Goal: Information Seeking & Learning: Compare options

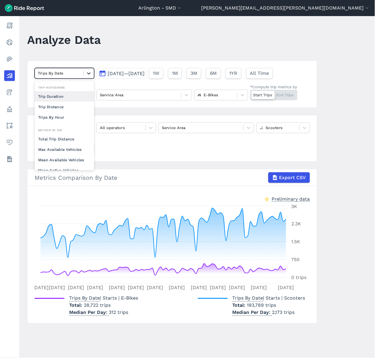
click at [87, 73] on icon at bounding box center [89, 73] width 4 height 2
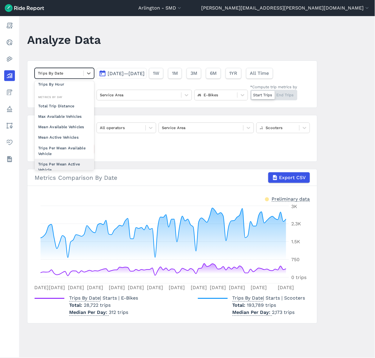
drag, startPoint x: 72, startPoint y: 135, endPoint x: 69, endPoint y: 166, distance: 30.2
click at [69, 166] on div "Total Trip Distance Max Available Vehicles Mean Available Vehicles Mean Active …" at bounding box center [65, 143] width 60 height 85
click at [69, 166] on div "Trips Per Mean Active Vehicle" at bounding box center [65, 167] width 60 height 16
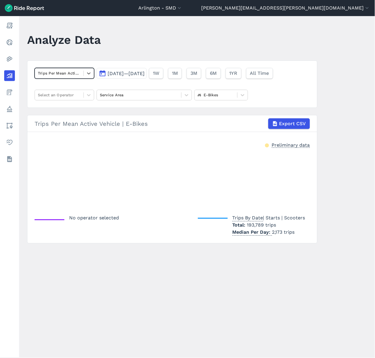
click at [141, 71] on span "[DATE]—[DATE]" at bounding box center [125, 74] width 37 height 6
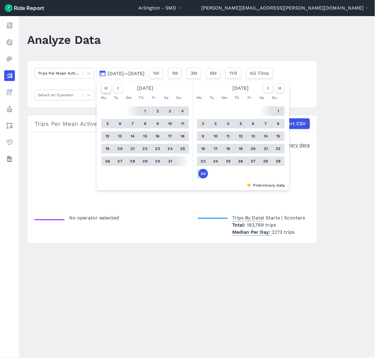
click at [105, 87] on icon "button" at bounding box center [106, 88] width 6 height 6
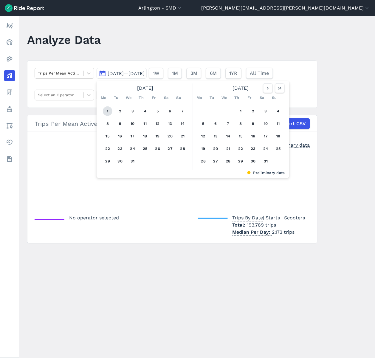
click at [106, 109] on button "1" at bounding box center [108, 111] width 10 height 10
click at [279, 87] on use "button" at bounding box center [280, 88] width 4 height 3
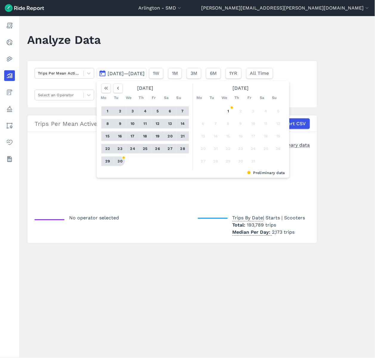
click at [119, 162] on button "30" at bounding box center [120, 161] width 10 height 10
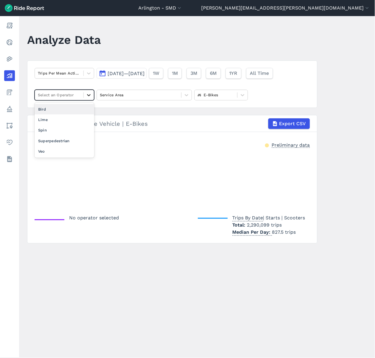
click at [87, 94] on icon at bounding box center [89, 95] width 6 height 6
click at [87, 107] on div "Bird" at bounding box center [65, 109] width 60 height 10
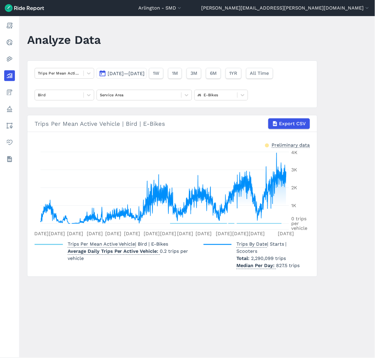
click at [120, 73] on span "[DATE]—[DATE]" at bounding box center [125, 74] width 37 height 6
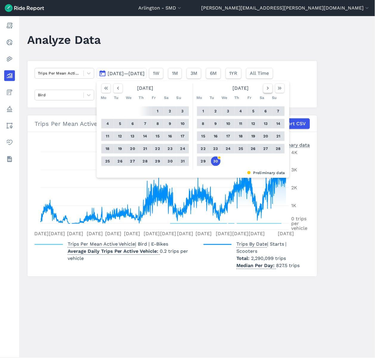
click at [263, 88] on button "button" at bounding box center [268, 88] width 10 height 10
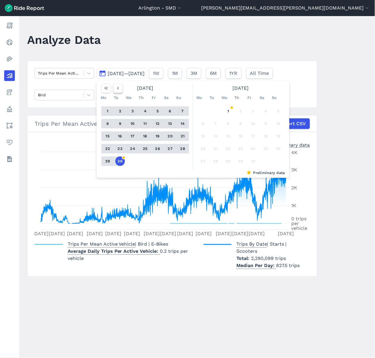
click at [117, 89] on icon "button" at bounding box center [118, 88] width 6 height 6
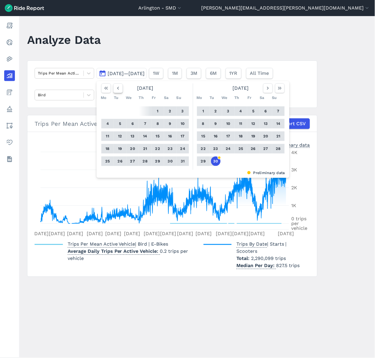
click at [117, 89] on icon "button" at bounding box center [118, 88] width 6 height 6
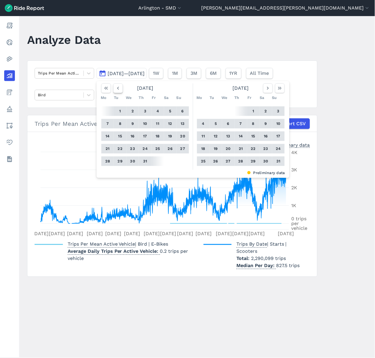
click at [117, 89] on icon "button" at bounding box center [118, 88] width 6 height 6
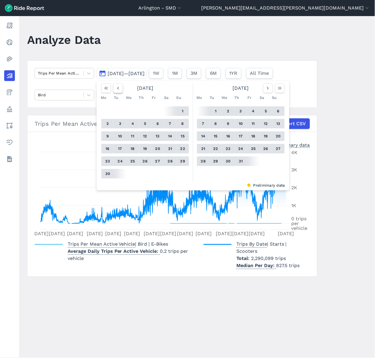
click at [117, 89] on icon "button" at bounding box center [118, 88] width 6 height 6
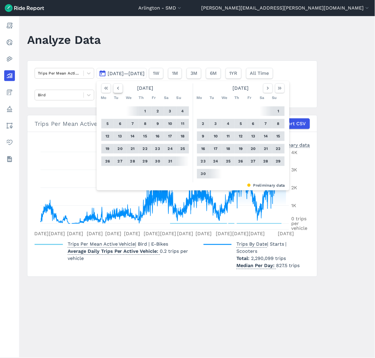
click at [117, 89] on icon "button" at bounding box center [118, 88] width 6 height 6
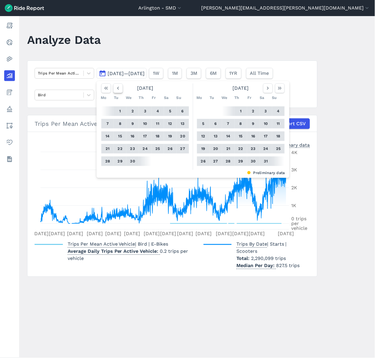
click at [117, 89] on icon "button" at bounding box center [118, 88] width 6 height 6
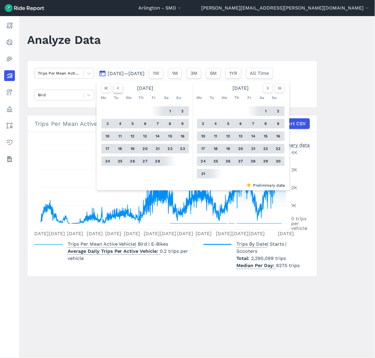
click at [117, 89] on icon "button" at bounding box center [118, 88] width 6 height 6
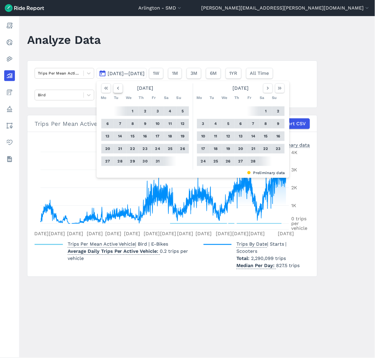
click at [117, 89] on icon "button" at bounding box center [118, 88] width 6 height 6
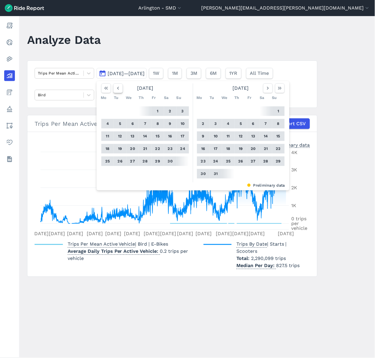
click at [117, 89] on icon "button" at bounding box center [118, 88] width 6 height 6
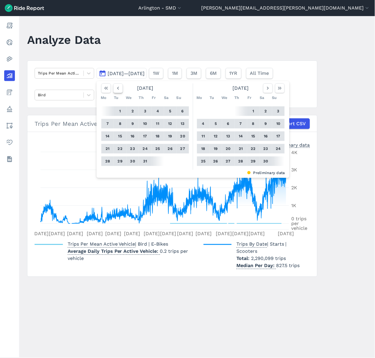
click at [117, 89] on icon "button" at bounding box center [118, 88] width 6 height 6
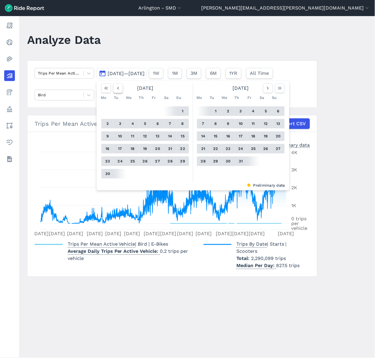
click at [117, 89] on icon "button" at bounding box center [118, 88] width 6 height 6
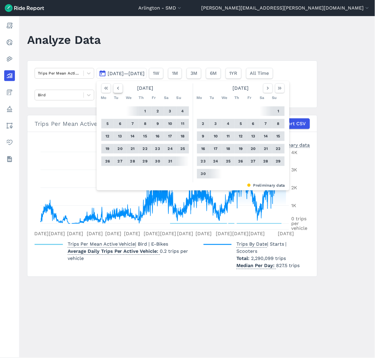
click at [117, 89] on icon "button" at bounding box center [118, 88] width 6 height 6
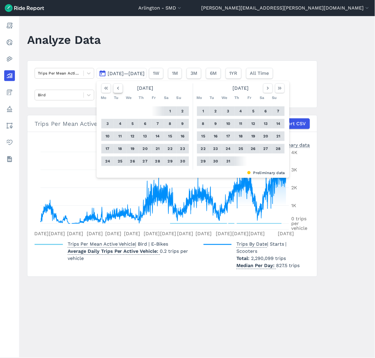
click at [117, 89] on icon "button" at bounding box center [118, 88] width 6 height 6
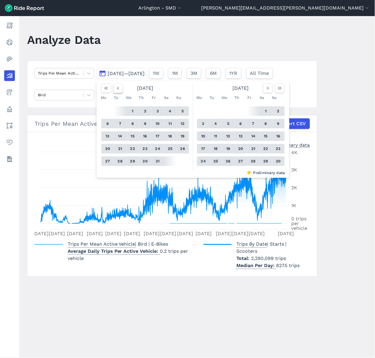
click at [117, 89] on icon "button" at bounding box center [118, 88] width 6 height 6
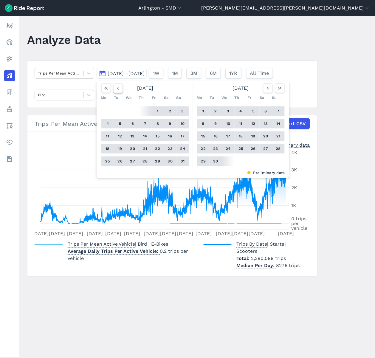
click at [117, 89] on icon "button" at bounding box center [118, 88] width 6 height 6
click at [106, 108] on button "1" at bounding box center [108, 111] width 10 height 10
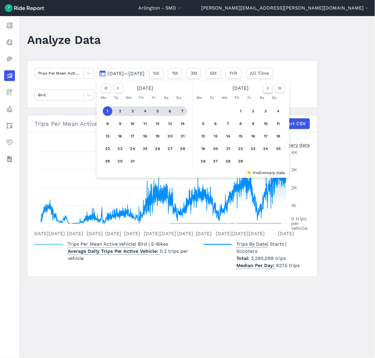
click at [267, 89] on icon "button" at bounding box center [268, 88] width 6 height 6
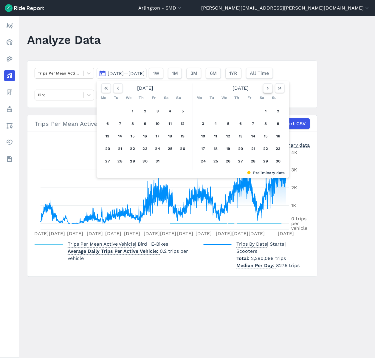
click at [267, 89] on icon "button" at bounding box center [268, 88] width 6 height 6
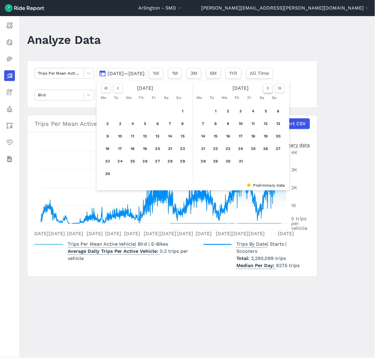
click at [267, 89] on icon "button" at bounding box center [268, 88] width 6 height 6
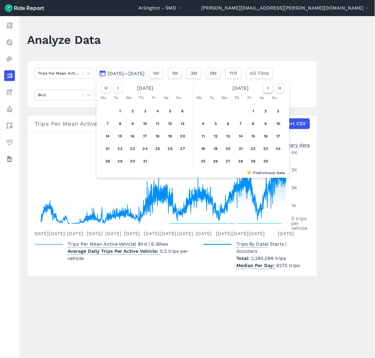
click at [267, 89] on icon "button" at bounding box center [268, 88] width 6 height 6
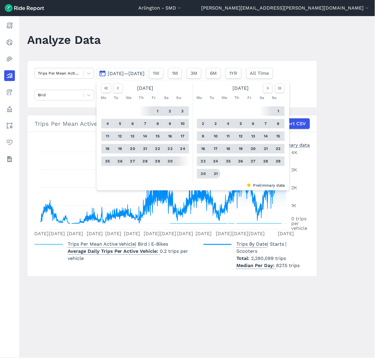
click at [216, 172] on button "31" at bounding box center [216, 174] width 10 height 10
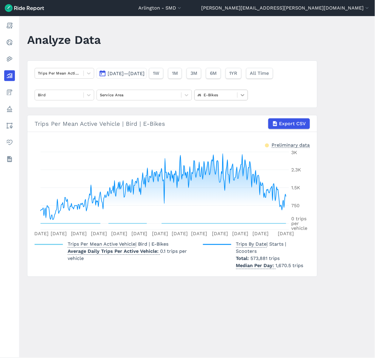
click at [242, 95] on icon at bounding box center [242, 95] width 6 height 6
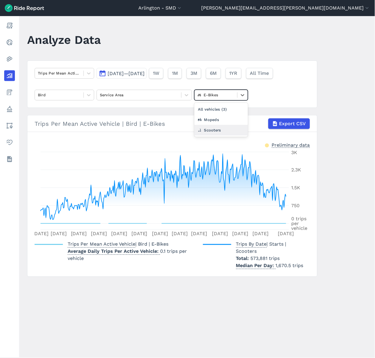
click at [230, 127] on div "Scooters" at bounding box center [221, 130] width 54 height 10
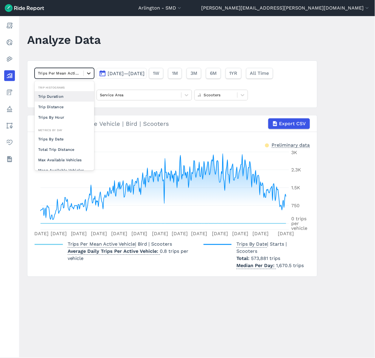
click at [89, 72] on icon at bounding box center [89, 73] width 6 height 6
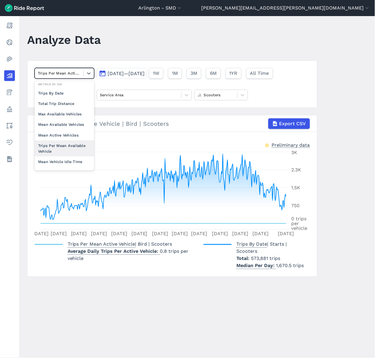
click at [80, 145] on div "Trips Per Mean Available Vehicle" at bounding box center [65, 148] width 60 height 16
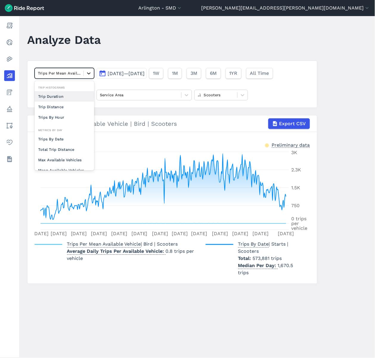
click at [87, 73] on icon at bounding box center [89, 73] width 4 height 2
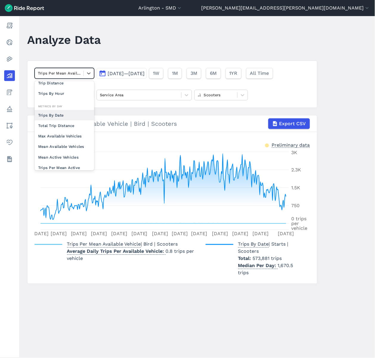
scroll to position [33, 0]
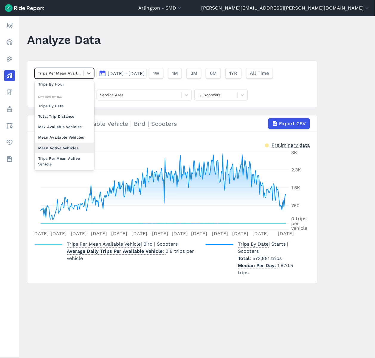
click at [70, 145] on div "Mean Active Vehicles" at bounding box center [65, 148] width 60 height 10
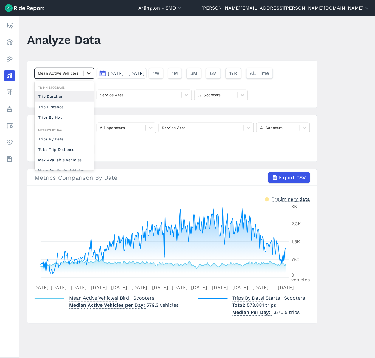
click at [88, 73] on icon at bounding box center [89, 73] width 6 height 6
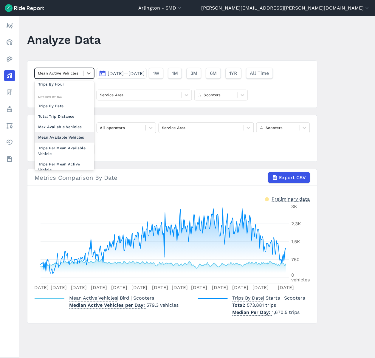
scroll to position [52, 0]
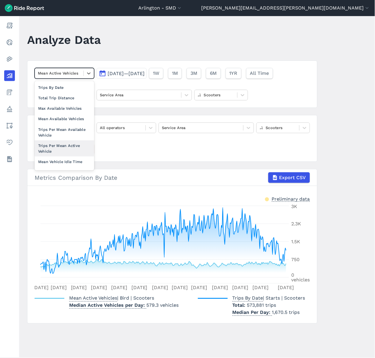
click at [77, 148] on div "Trips Per Mean Active Vehicle" at bounding box center [65, 148] width 60 height 16
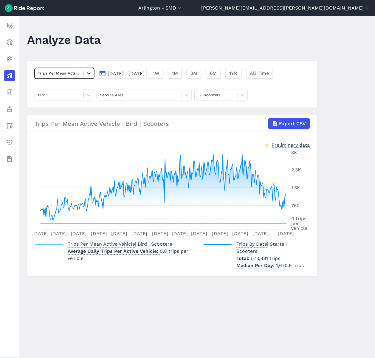
click at [88, 74] on icon at bounding box center [89, 73] width 4 height 2
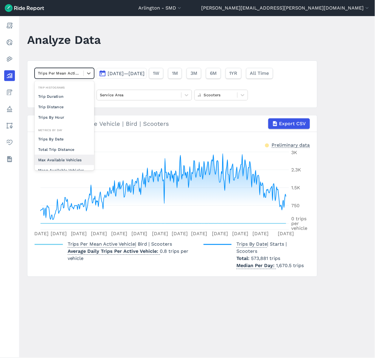
click at [74, 156] on div "Max Available Vehicles" at bounding box center [65, 160] width 60 height 10
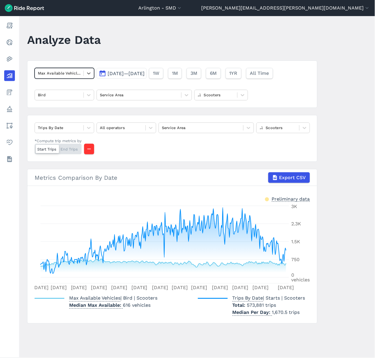
click at [92, 146] on icon "button" at bounding box center [89, 149] width 6 height 6
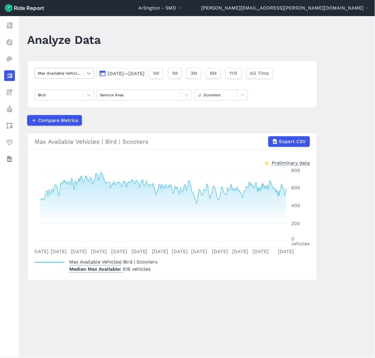
click at [90, 71] on icon at bounding box center [89, 73] width 6 height 6
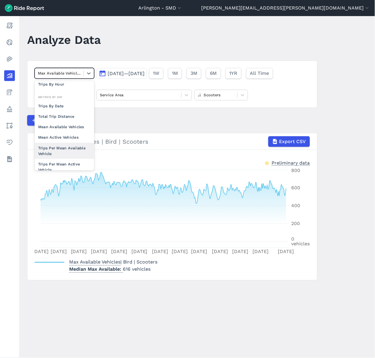
scroll to position [52, 0]
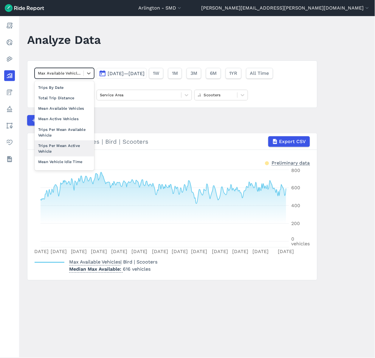
click at [81, 143] on div "Trips Per Mean Active Vehicle" at bounding box center [65, 148] width 60 height 16
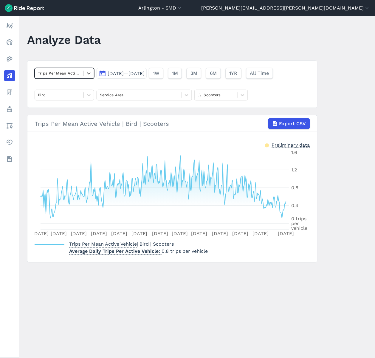
click at [144, 72] on span "[DATE]—[DATE]" at bounding box center [125, 74] width 37 height 6
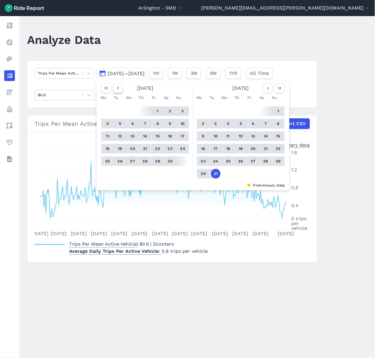
click at [115, 89] on icon "button" at bounding box center [118, 88] width 6 height 6
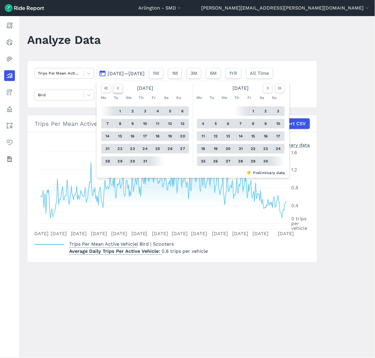
click at [115, 88] on icon "button" at bounding box center [118, 88] width 6 height 6
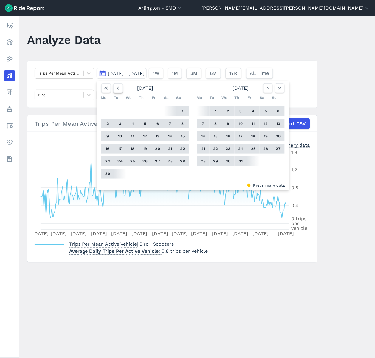
click at [115, 88] on icon "button" at bounding box center [118, 88] width 6 height 6
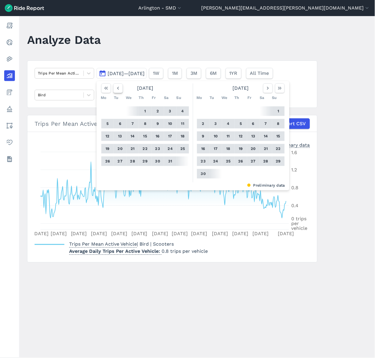
click at [115, 88] on icon "button" at bounding box center [118, 88] width 6 height 6
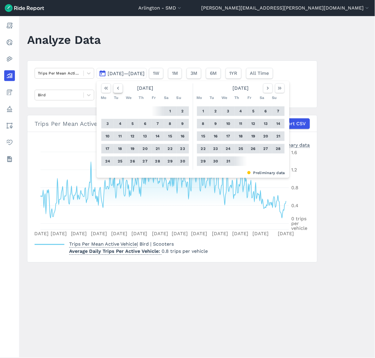
click at [115, 88] on icon "button" at bounding box center [118, 88] width 6 height 6
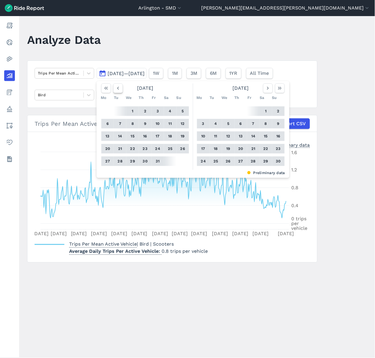
click at [115, 88] on icon "button" at bounding box center [118, 88] width 6 height 6
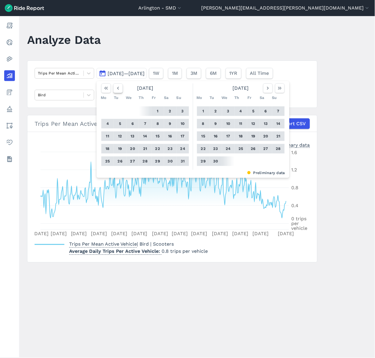
click at [115, 88] on icon "button" at bounding box center [118, 88] width 6 height 6
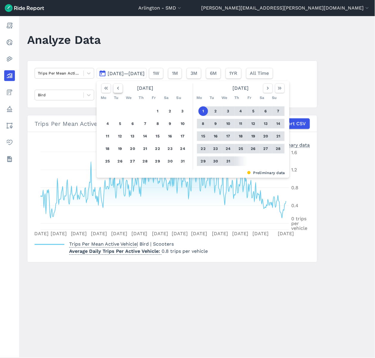
click at [115, 88] on icon "button" at bounding box center [118, 88] width 6 height 6
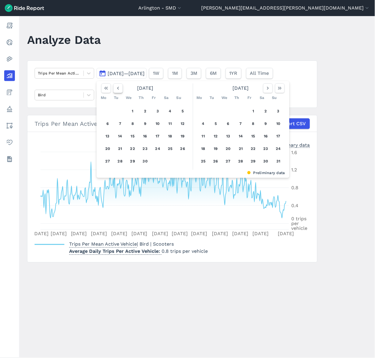
click at [115, 88] on icon "button" at bounding box center [118, 88] width 6 height 6
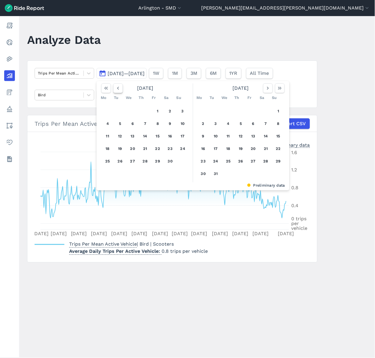
click at [115, 88] on icon "button" at bounding box center [118, 88] width 6 height 6
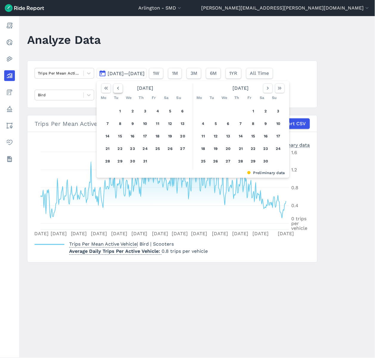
click at [115, 88] on icon "button" at bounding box center [118, 88] width 6 height 6
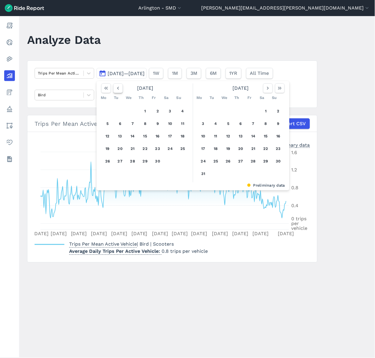
click at [115, 88] on icon "button" at bounding box center [118, 88] width 6 height 6
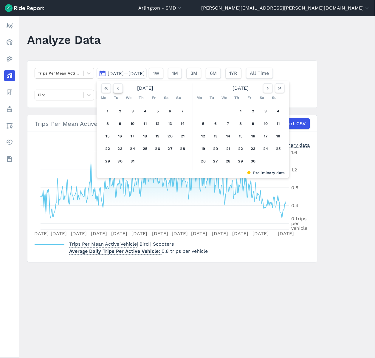
click at [115, 88] on icon "button" at bounding box center [118, 88] width 6 height 6
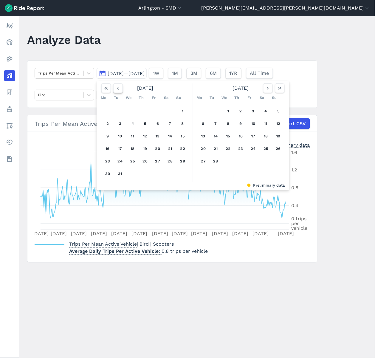
click at [115, 88] on icon "button" at bounding box center [118, 88] width 6 height 6
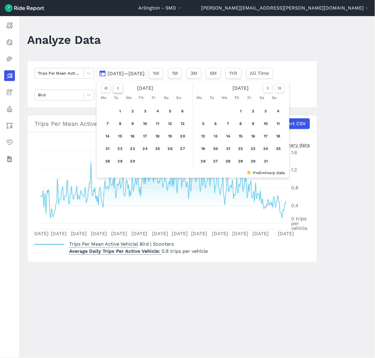
click at [115, 88] on icon "button" at bounding box center [118, 88] width 6 height 6
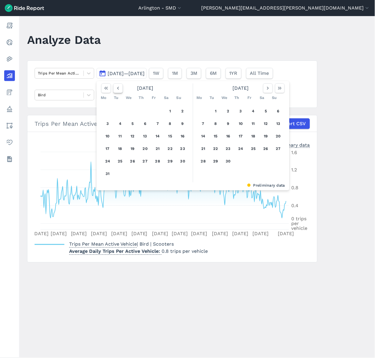
click at [115, 88] on icon "button" at bounding box center [118, 88] width 6 height 6
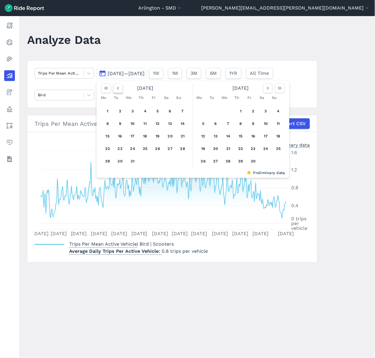
click at [115, 88] on icon "button" at bounding box center [118, 88] width 6 height 6
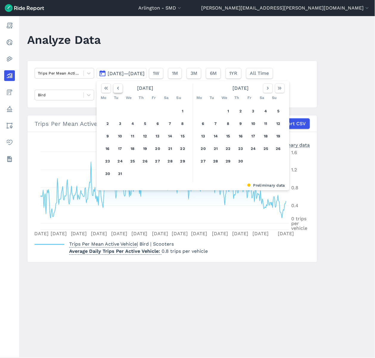
click at [115, 88] on icon "button" at bounding box center [118, 88] width 6 height 6
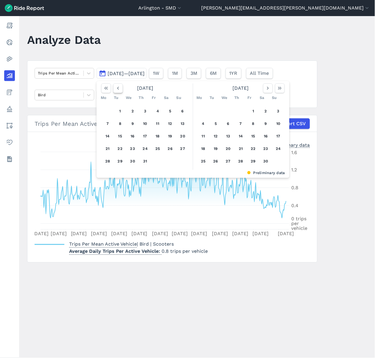
click at [115, 88] on icon "button" at bounding box center [118, 88] width 6 height 6
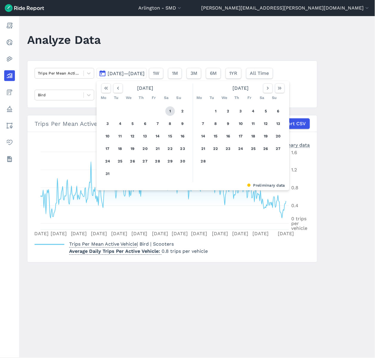
click at [166, 109] on button "1" at bounding box center [170, 111] width 10 height 10
click at [277, 88] on icon "button" at bounding box center [280, 88] width 6 height 6
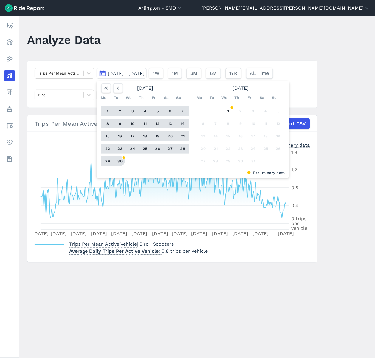
click at [120, 161] on button "30" at bounding box center [120, 161] width 10 height 10
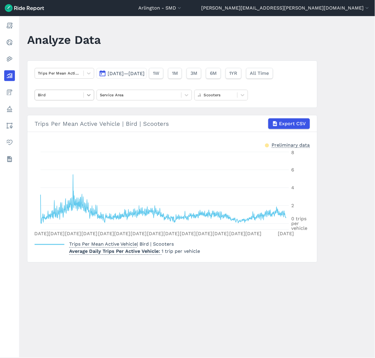
click at [90, 91] on div at bounding box center [89, 95] width 10 height 10
click at [77, 118] on div "Spin" at bounding box center [65, 119] width 60 height 10
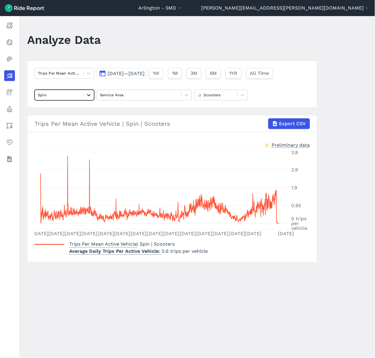
click at [86, 91] on div at bounding box center [89, 95] width 10 height 10
click at [73, 129] on div "Superpedestrian" at bounding box center [65, 130] width 60 height 10
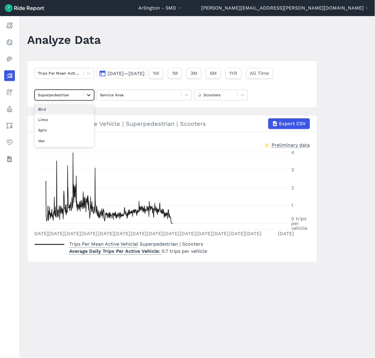
click at [86, 95] on icon at bounding box center [89, 95] width 6 height 6
click at [63, 138] on div "Veo" at bounding box center [65, 140] width 60 height 10
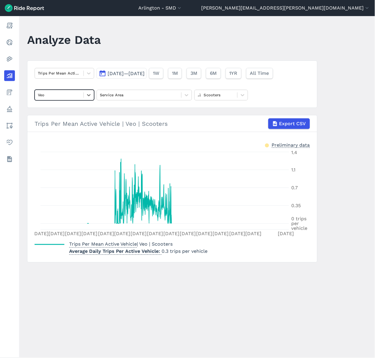
click at [69, 97] on div at bounding box center [59, 94] width 43 height 7
click at [66, 118] on div "Lime" at bounding box center [65, 119] width 60 height 10
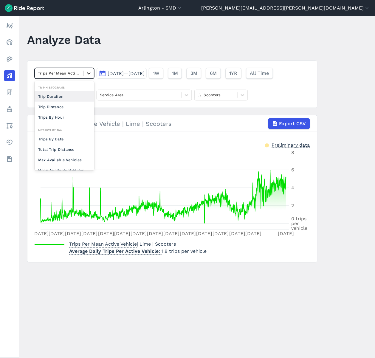
click at [84, 72] on div at bounding box center [89, 73] width 10 height 10
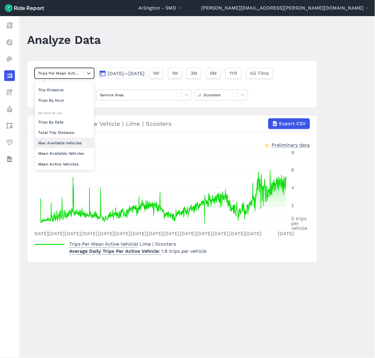
scroll to position [33, 0]
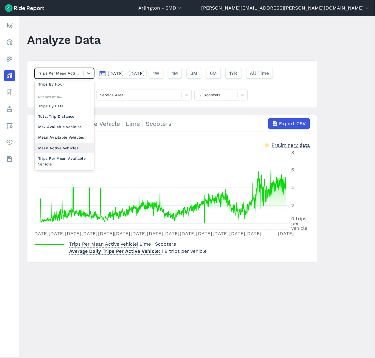
click at [62, 147] on div "Mean Active Vehicles" at bounding box center [65, 148] width 60 height 10
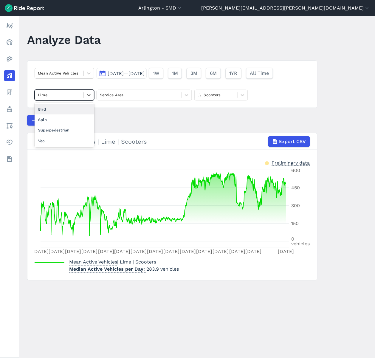
click at [74, 96] on div at bounding box center [59, 94] width 43 height 7
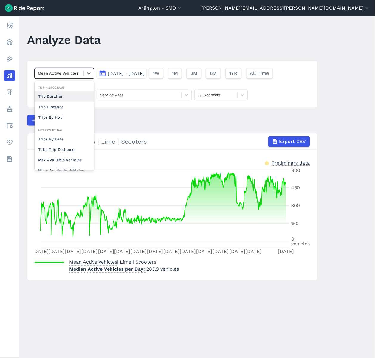
click at [80, 72] on div "Mean Active Vehicles" at bounding box center [59, 72] width 49 height 9
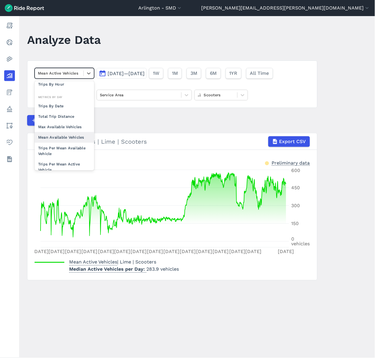
click at [69, 139] on div "Mean Available Vehicles" at bounding box center [65, 137] width 60 height 10
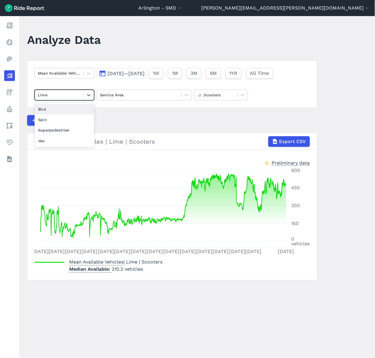
click at [80, 92] on div "Lime" at bounding box center [59, 94] width 49 height 9
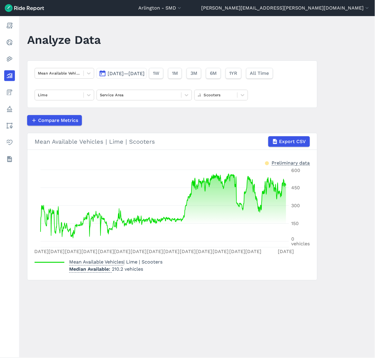
click at [338, 278] on main "Analyze Data Mean Available Vehicles [DATE]—[DATE] 1W 1M 3M 6M 1YR All Time Lim…" at bounding box center [197, 187] width 356 height 342
click at [115, 75] on span "[DATE]—[DATE]" at bounding box center [125, 74] width 37 height 6
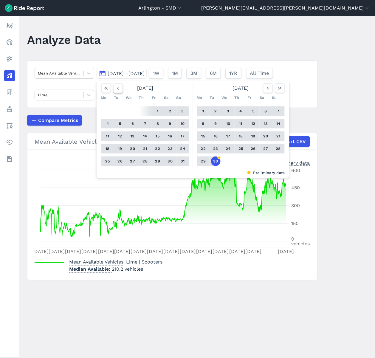
click at [116, 89] on icon "button" at bounding box center [118, 88] width 6 height 6
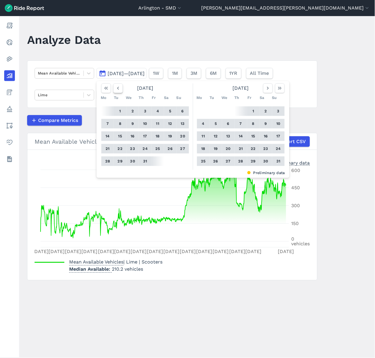
click at [116, 89] on icon "button" at bounding box center [118, 88] width 6 height 6
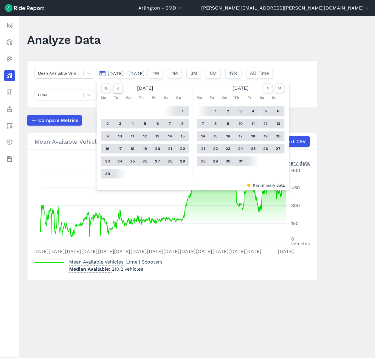
click at [116, 89] on icon "button" at bounding box center [118, 88] width 6 height 6
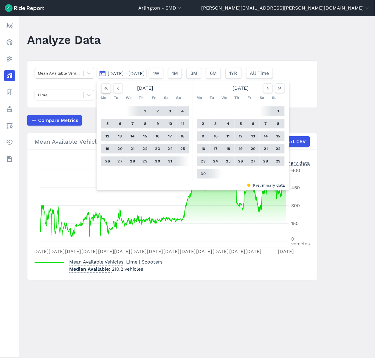
click at [105, 89] on icon "button" at bounding box center [106, 88] width 6 height 6
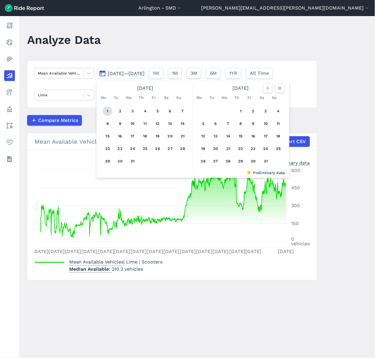
click at [106, 111] on button "1" at bounding box center [108, 111] width 10 height 10
click at [282, 90] on button "button" at bounding box center [280, 88] width 10 height 10
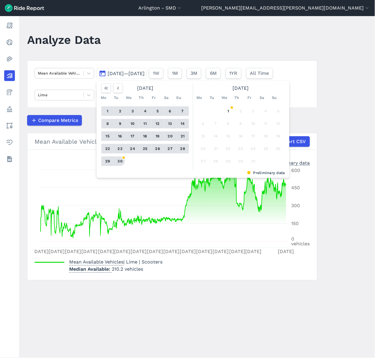
click at [117, 159] on button "30" at bounding box center [120, 161] width 10 height 10
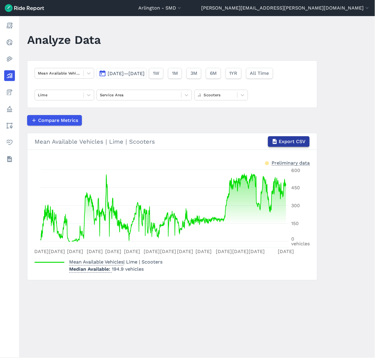
click at [282, 141] on span "Export CSV" at bounding box center [292, 141] width 27 height 7
click at [88, 96] on icon at bounding box center [89, 95] width 6 height 6
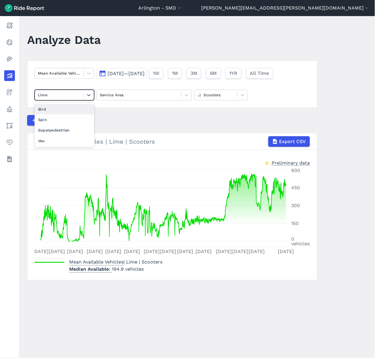
click at [81, 108] on div "Bird" at bounding box center [65, 109] width 60 height 10
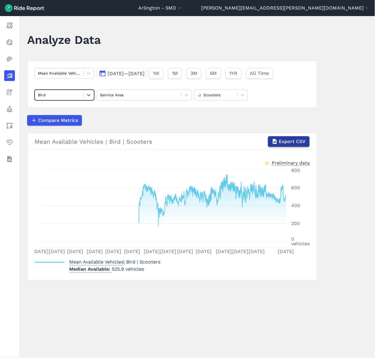
click at [293, 142] on span "Export CSV" at bounding box center [292, 141] width 27 height 7
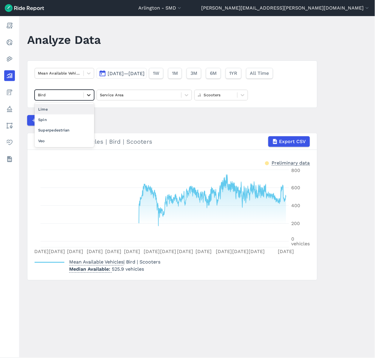
click at [88, 96] on icon at bounding box center [89, 95] width 4 height 2
click at [77, 120] on div "Spin" at bounding box center [65, 119] width 60 height 10
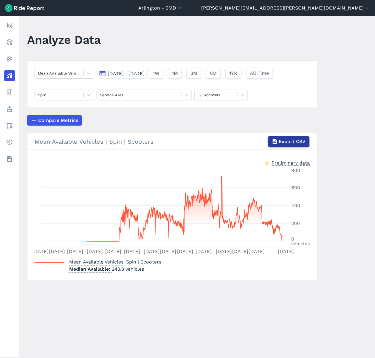
click at [283, 141] on span "Export CSV" at bounding box center [292, 141] width 27 height 7
click at [87, 95] on icon at bounding box center [89, 95] width 4 height 2
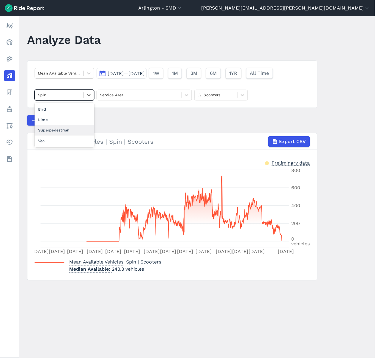
click at [74, 128] on div "Superpedestrian" at bounding box center [65, 130] width 60 height 10
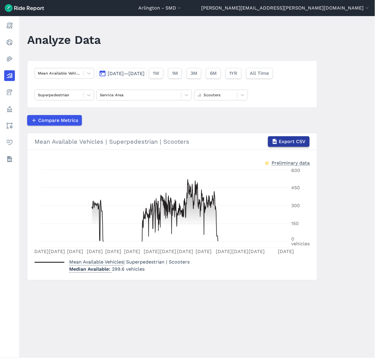
click at [281, 142] on span "Export CSV" at bounding box center [292, 141] width 27 height 7
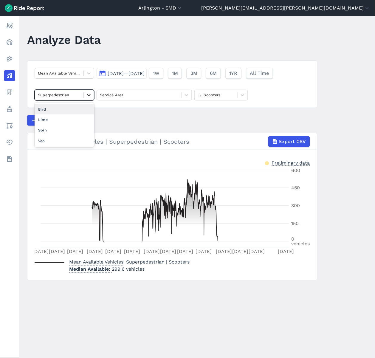
click at [91, 96] on div at bounding box center [89, 95] width 10 height 10
click at [78, 140] on div "Veo" at bounding box center [65, 140] width 60 height 10
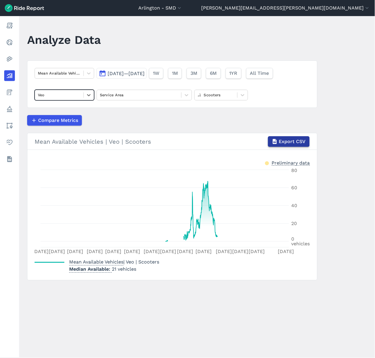
click at [286, 143] on span "Export CSV" at bounding box center [292, 141] width 27 height 7
click at [340, 117] on main "Analyze Data Mean Available Vehicles [DATE]—[DATE] 1W 1M 3M 6M 1YR All Time Veo…" at bounding box center [197, 187] width 356 height 342
click at [350, 163] on main "Analyze Data Mean Available Vehicles [DATE]—[DATE] 1W 1M 3M 6M 1YR All Time Veo…" at bounding box center [197, 187] width 356 height 342
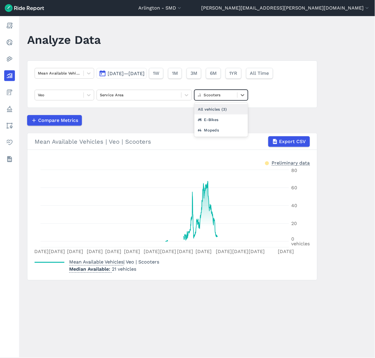
click at [222, 95] on div at bounding box center [215, 94] width 37 height 7
click at [214, 119] on div "E-Bikes" at bounding box center [221, 119] width 54 height 10
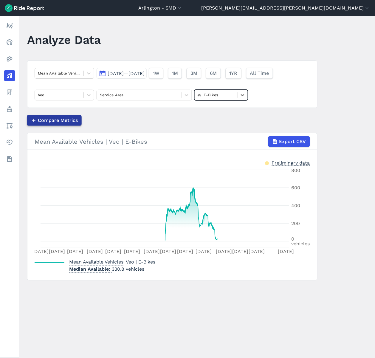
click at [60, 121] on span "Compare Metrics" at bounding box center [58, 120] width 40 height 7
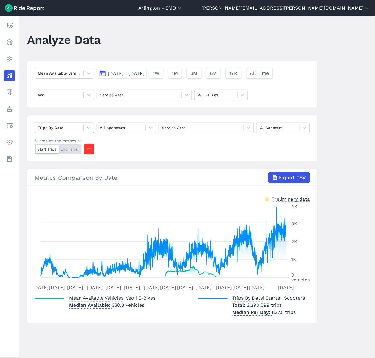
click at [74, 126] on div at bounding box center [59, 127] width 43 height 7
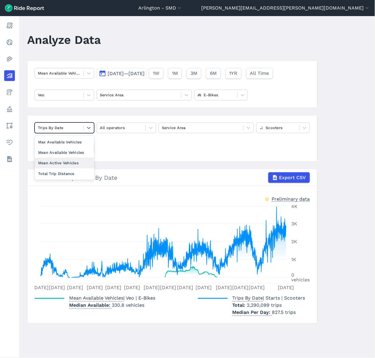
click at [84, 163] on div "Mean Active Vehicles" at bounding box center [65, 163] width 60 height 10
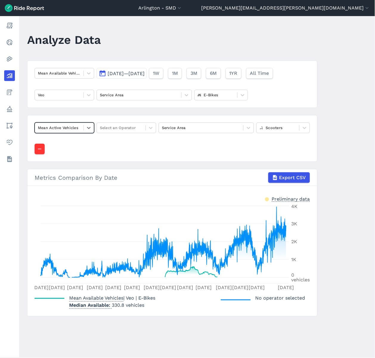
click at [79, 127] on div at bounding box center [59, 127] width 43 height 7
click at [75, 160] on div "Mean Available Vehicles" at bounding box center [65, 163] width 60 height 10
click at [115, 128] on div at bounding box center [121, 127] width 43 height 7
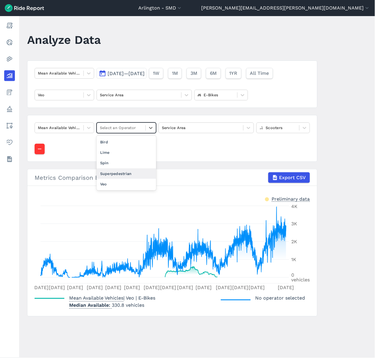
click at [110, 173] on div "Superpedestrian" at bounding box center [126, 173] width 60 height 10
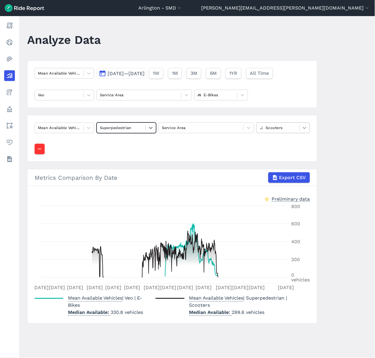
click at [301, 131] on icon at bounding box center [304, 128] width 6 height 6
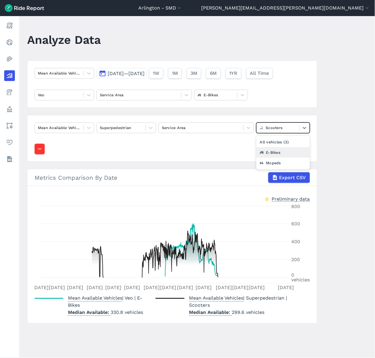
click at [256, 158] on div "E-Bikes" at bounding box center [283, 152] width 54 height 10
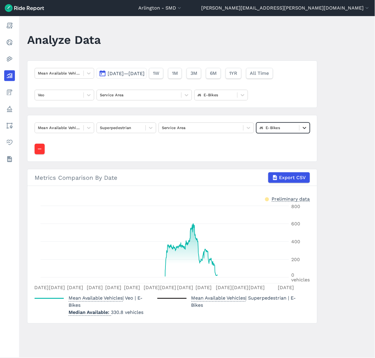
click at [301, 131] on icon at bounding box center [304, 128] width 6 height 6
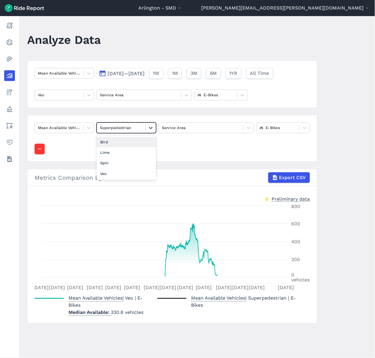
click at [146, 127] on div at bounding box center [151, 128] width 10 height 10
click at [125, 165] on div "Spin" at bounding box center [126, 163] width 60 height 10
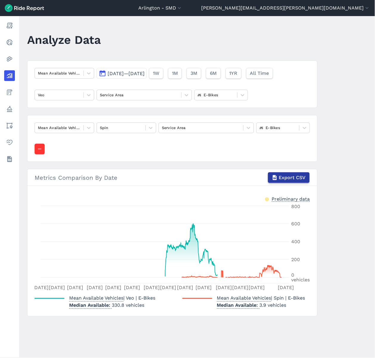
click at [285, 179] on span "Export CSV" at bounding box center [292, 177] width 27 height 7
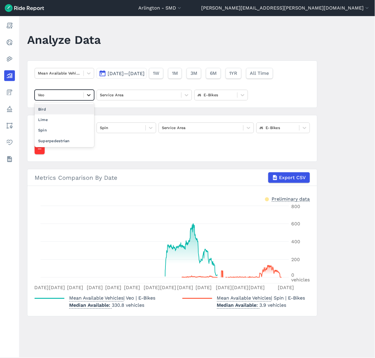
click at [88, 96] on icon at bounding box center [89, 95] width 4 height 2
click at [78, 117] on div "Lime" at bounding box center [65, 119] width 60 height 10
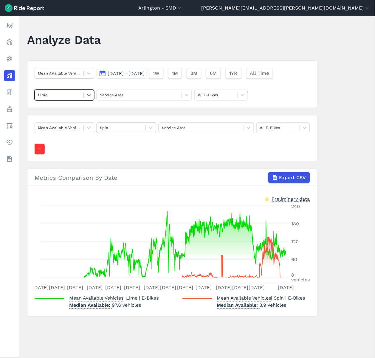
click at [124, 130] on div at bounding box center [121, 127] width 43 height 7
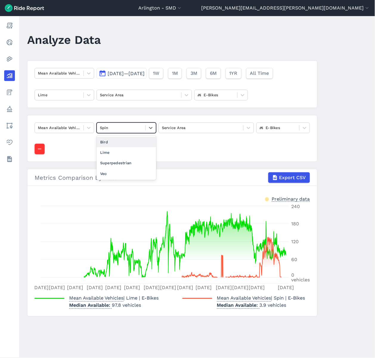
click at [124, 140] on div "Bird" at bounding box center [126, 142] width 60 height 10
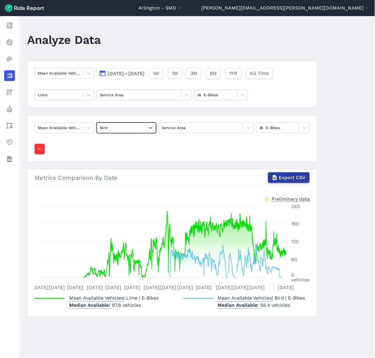
click at [289, 179] on span "Export CSV" at bounding box center [292, 177] width 27 height 7
